Goal: Task Accomplishment & Management: Manage account settings

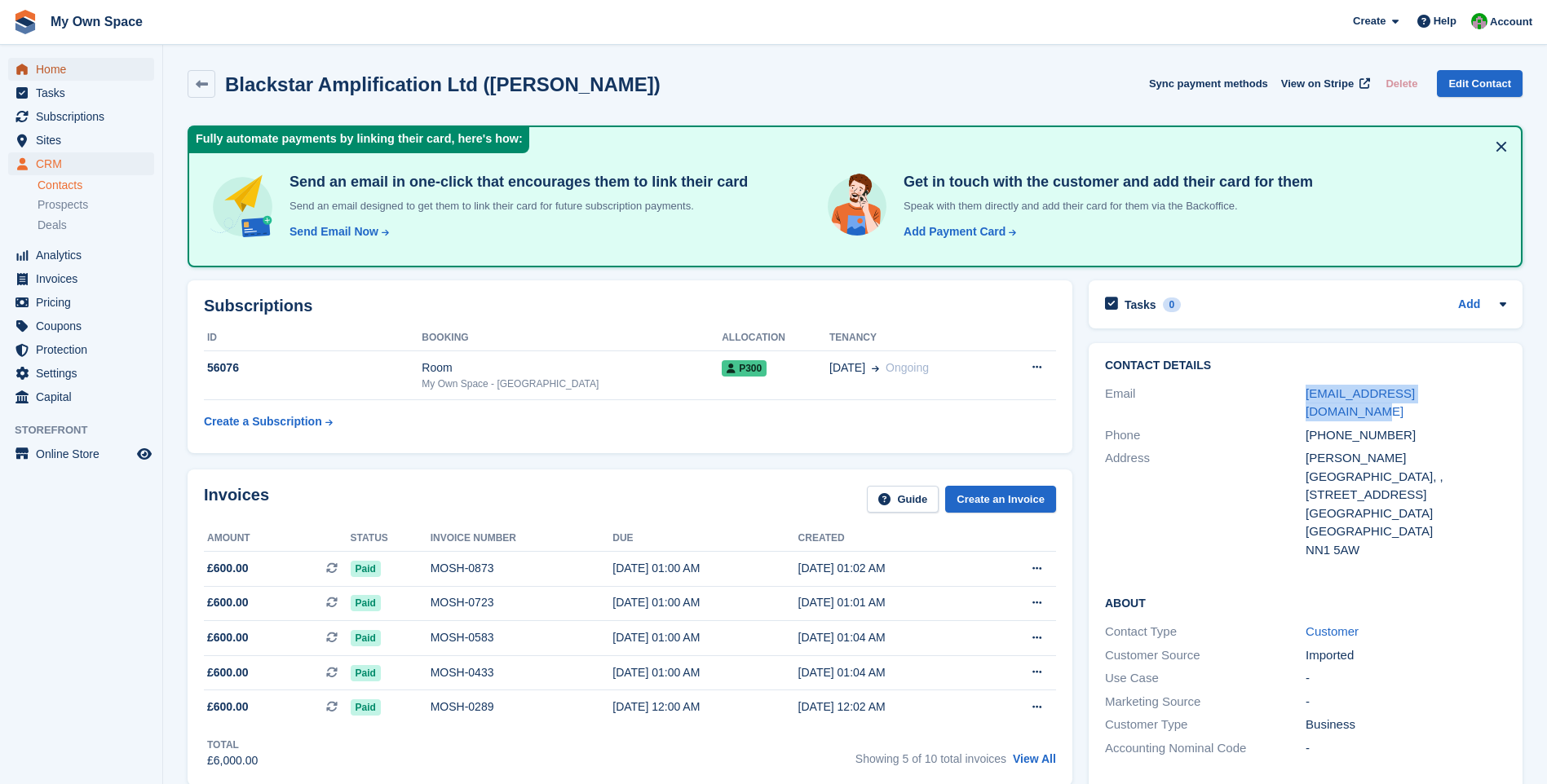
drag, startPoint x: 43, startPoint y: 75, endPoint x: 61, endPoint y: 81, distance: 19.0
click at [43, 75] on span "Home" at bounding box center [85, 69] width 98 height 23
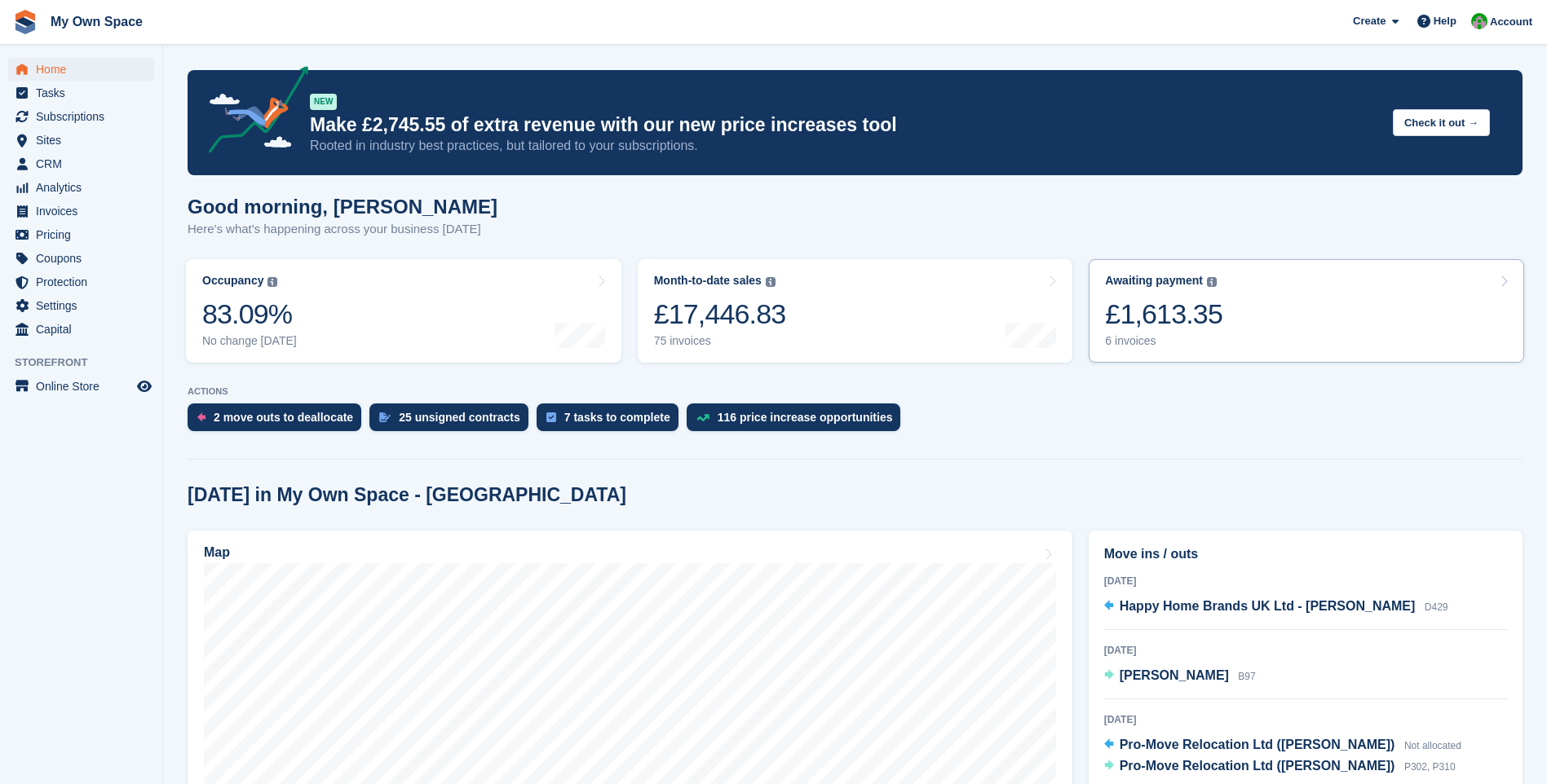
click at [1143, 340] on div "6 invoices" at bounding box center [1163, 341] width 118 height 14
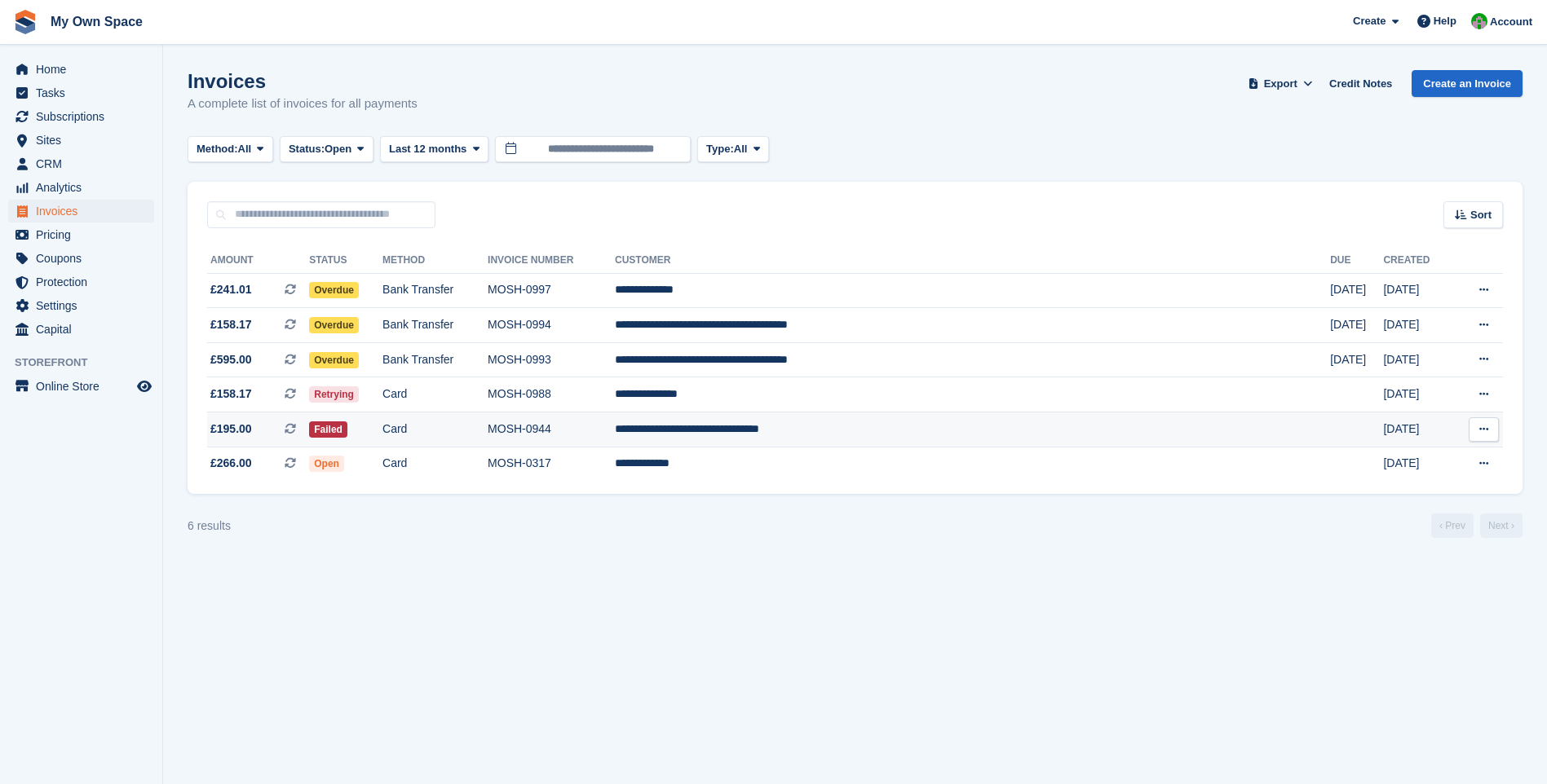
click at [615, 431] on td "MOSH-0944" at bounding box center [551, 430] width 127 height 35
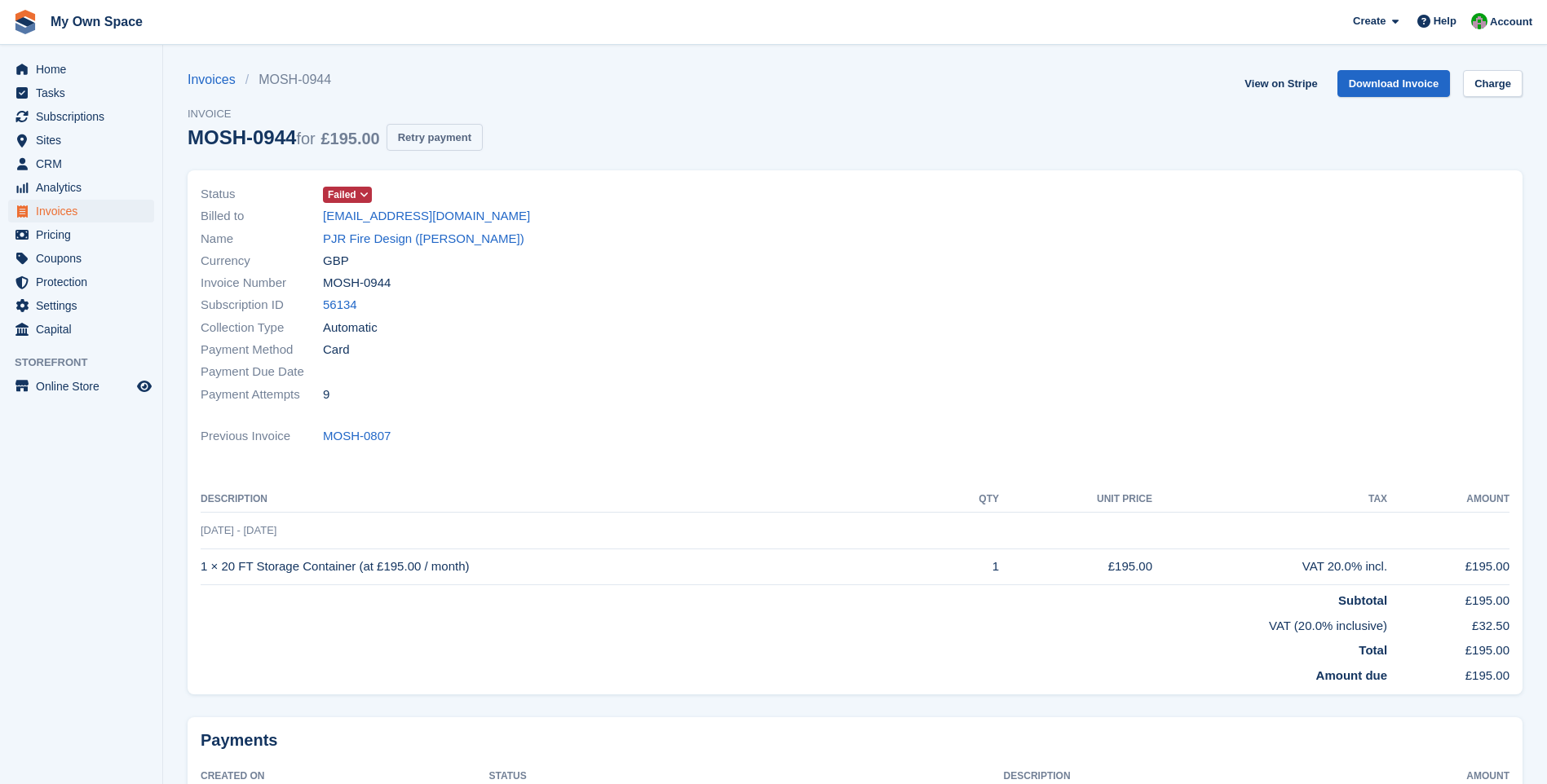
click at [427, 135] on button "Retry payment" at bounding box center [435, 136] width 96 height 27
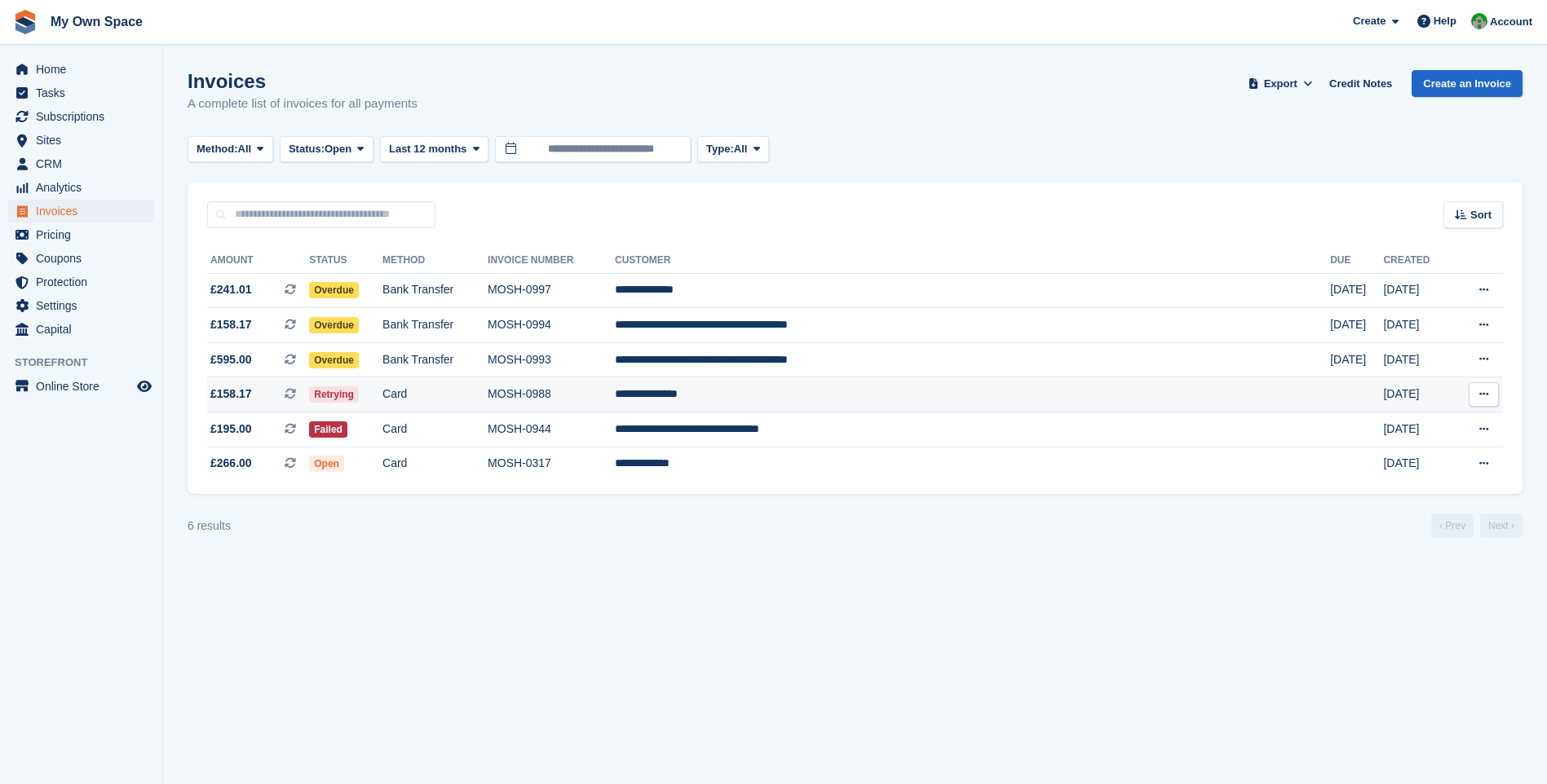
click at [611, 401] on td "MOSH-0988" at bounding box center [551, 395] width 127 height 35
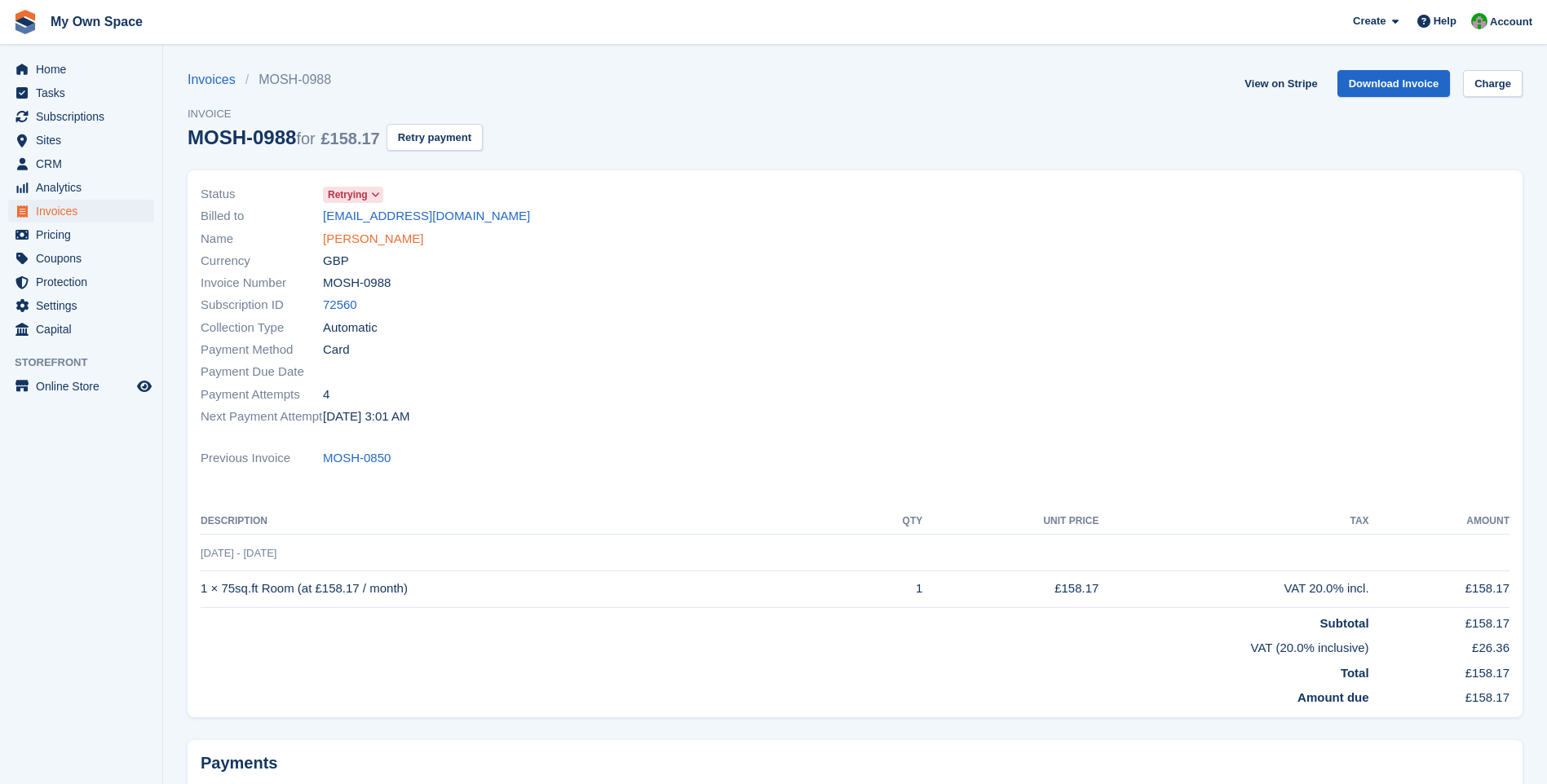
click at [345, 238] on link "Laurentin Filip" at bounding box center [372, 239] width 100 height 19
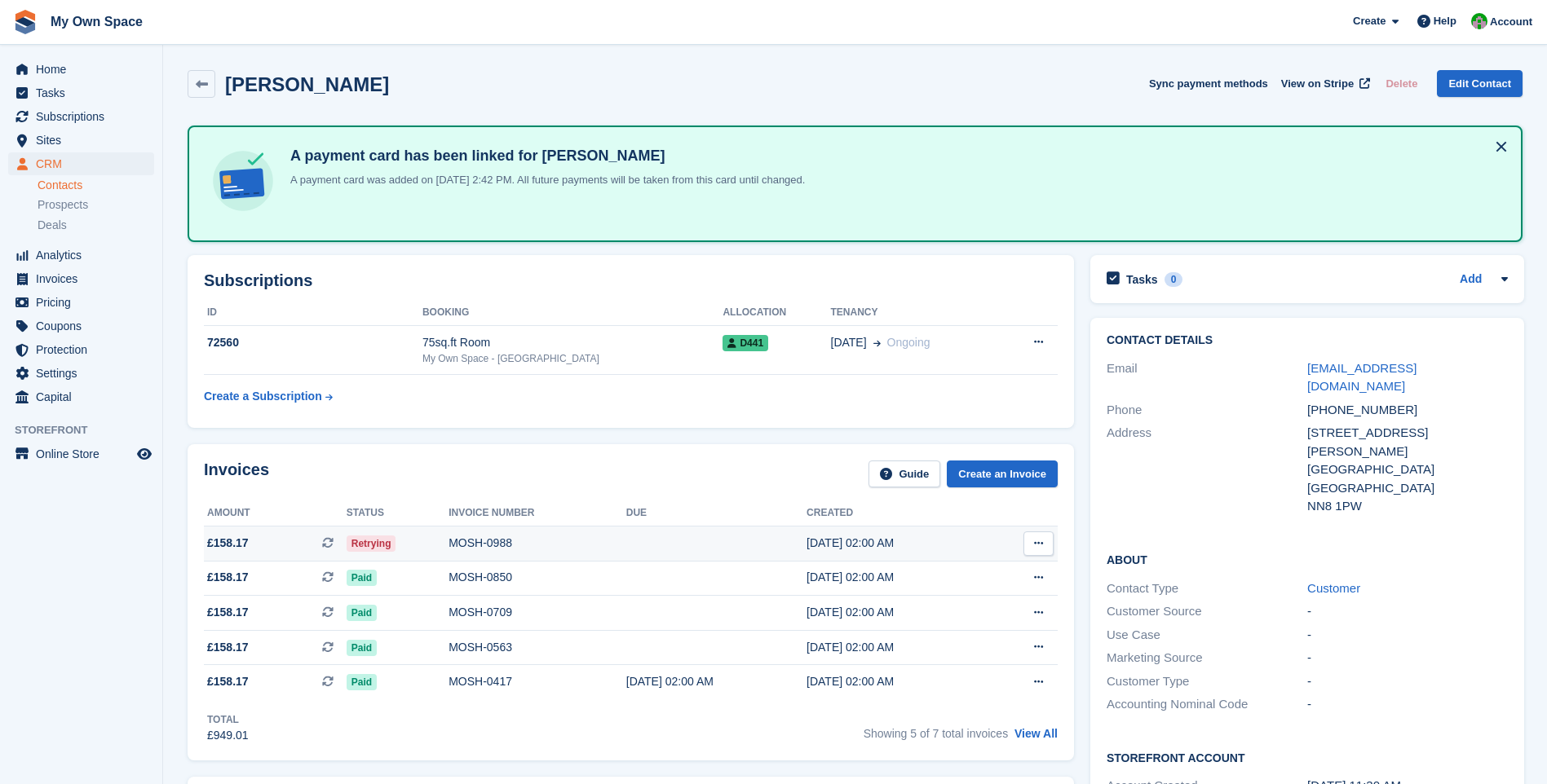
click at [474, 539] on div "MOSH-0988" at bounding box center [537, 544] width 178 height 17
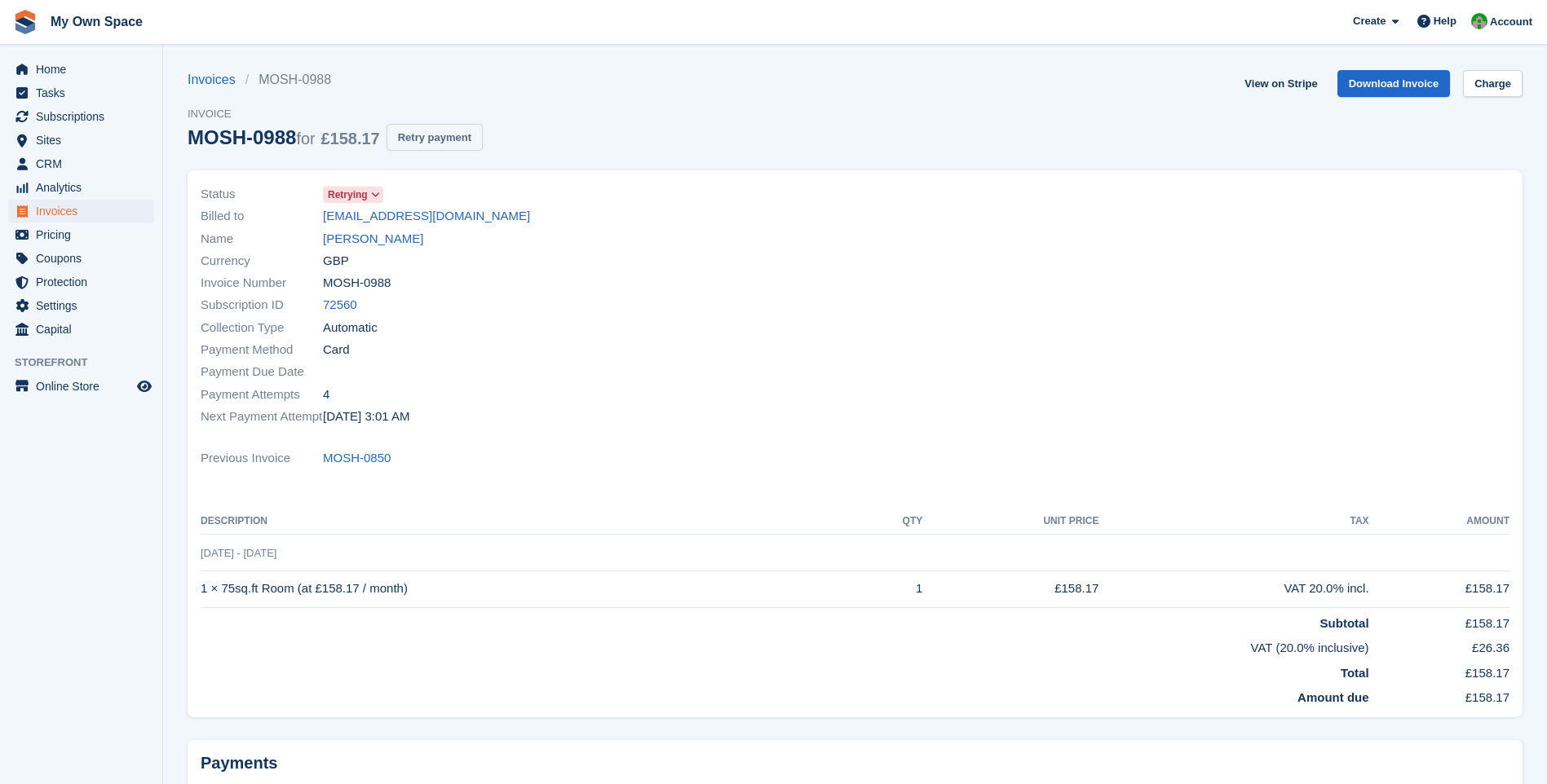
click at [426, 132] on button "Retry payment" at bounding box center [435, 136] width 96 height 27
click at [366, 240] on link "[PERSON_NAME]" at bounding box center [372, 239] width 100 height 19
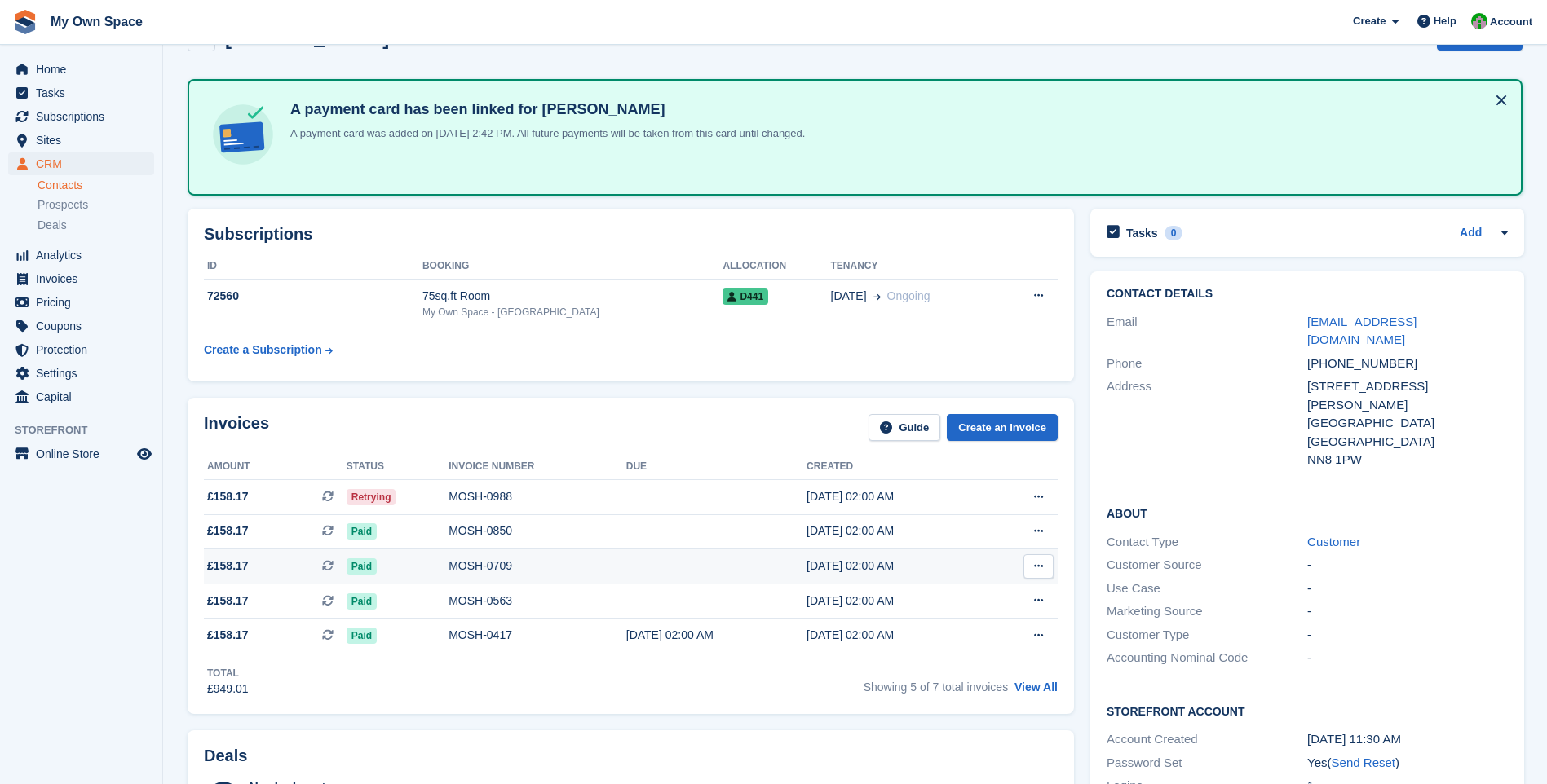
scroll to position [81, 0]
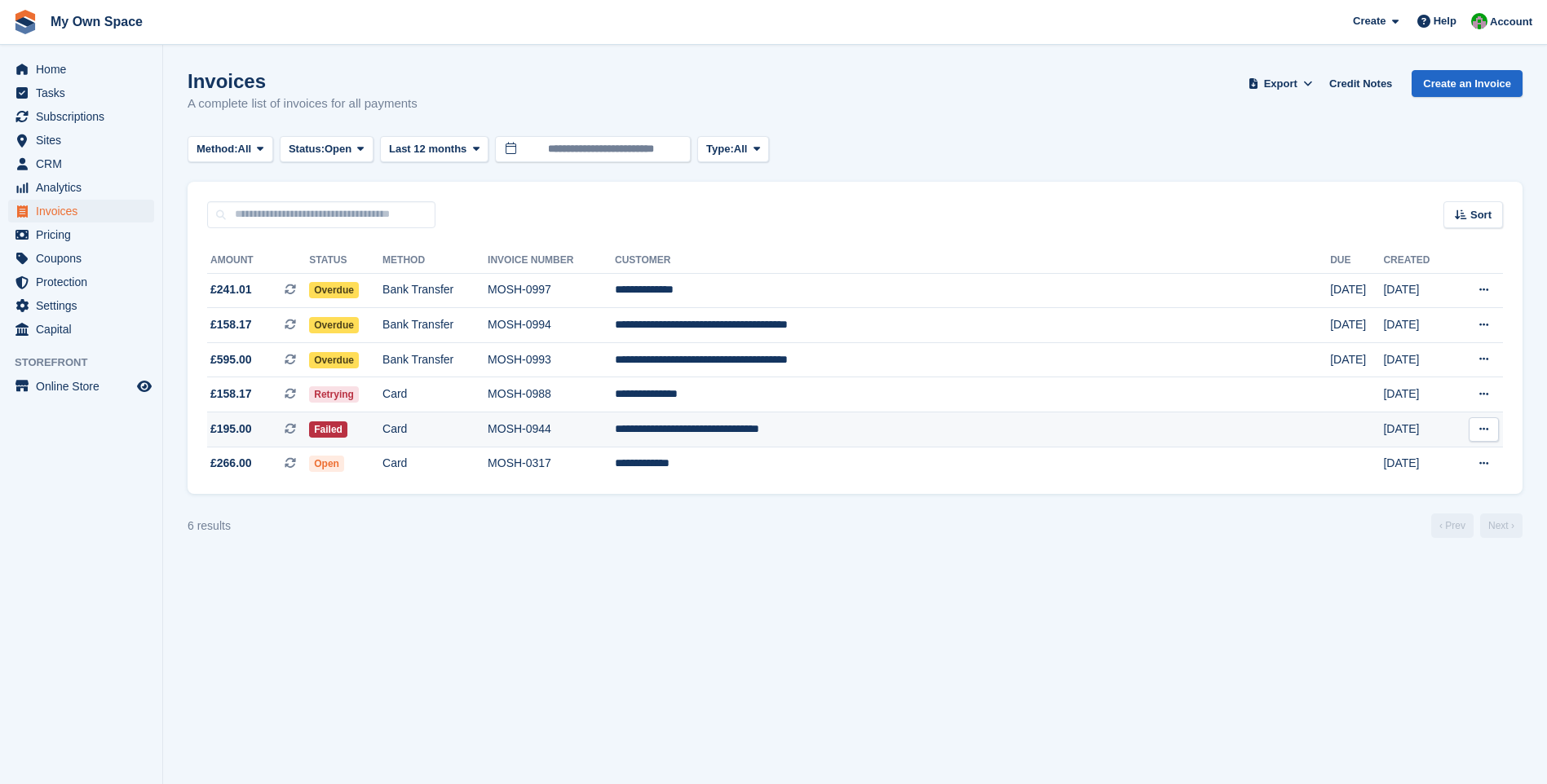
click at [479, 431] on td "Card" at bounding box center [435, 430] width 106 height 35
